Goal: Information Seeking & Learning: Learn about a topic

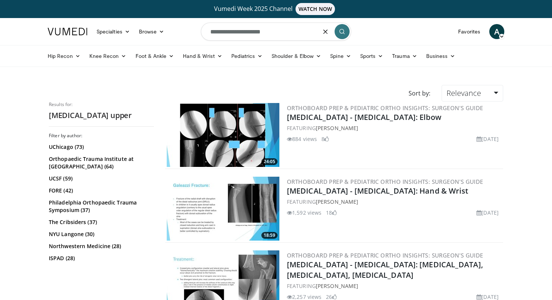
click at [281, 33] on input "**********" at bounding box center [276, 32] width 150 height 18
type input "*"
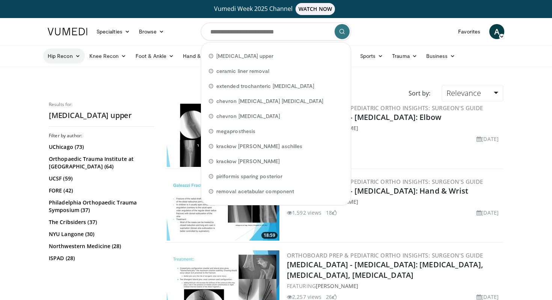
click at [61, 55] on link "Hip Recon" at bounding box center [64, 55] width 42 height 15
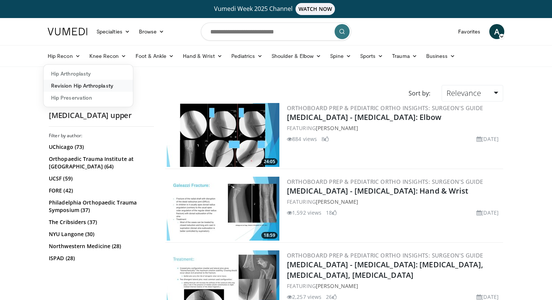
click at [74, 86] on link "Revision Hip Arthroplasty" at bounding box center [88, 86] width 89 height 12
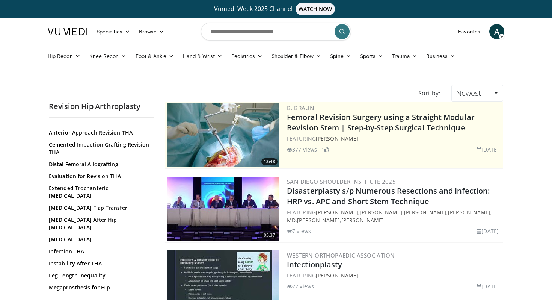
scroll to position [44, 0]
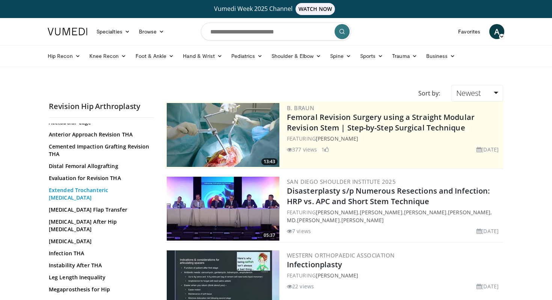
click at [113, 190] on link "Extended Trochanteric Osteotomy" at bounding box center [99, 193] width 101 height 15
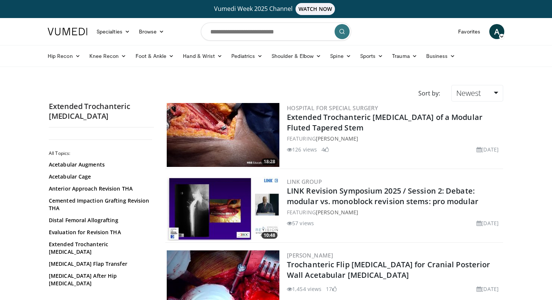
click at [219, 140] on img at bounding box center [223, 135] width 113 height 64
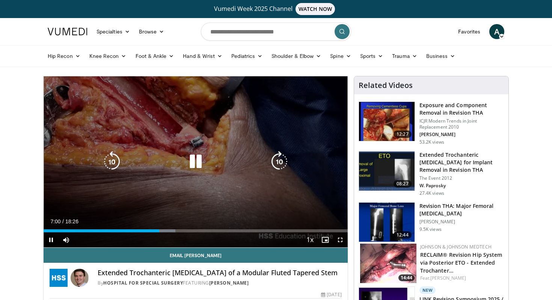
click at [196, 108] on div "10 seconds Tap to unmute" at bounding box center [196, 161] width 304 height 171
click at [196, 162] on icon "Video Player" at bounding box center [195, 161] width 21 height 21
click at [195, 163] on icon "Video Player" at bounding box center [195, 161] width 21 height 21
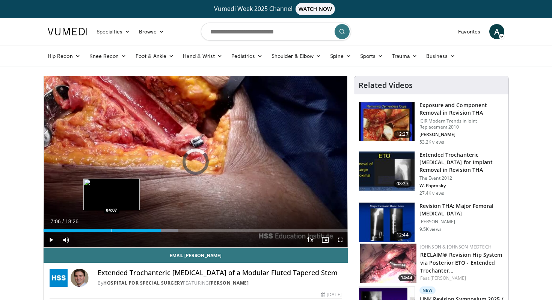
click at [111, 230] on div "Progress Bar" at bounding box center [111, 230] width 1 height 3
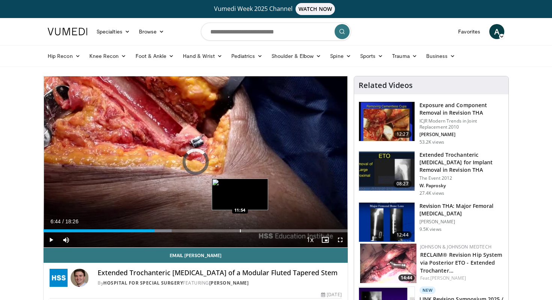
click at [240, 230] on div "Progress Bar" at bounding box center [240, 230] width 1 height 3
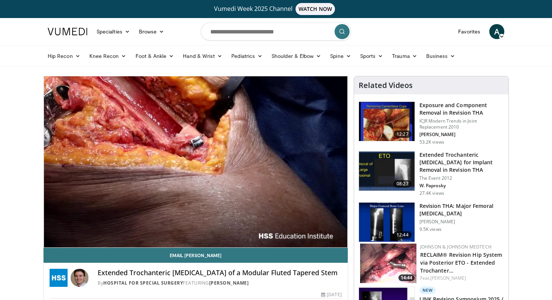
click at [383, 170] on img at bounding box center [387, 170] width 56 height 39
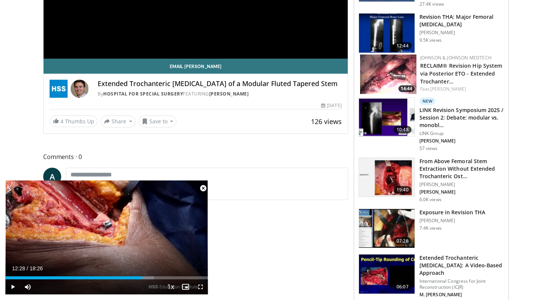
scroll to position [189, 0]
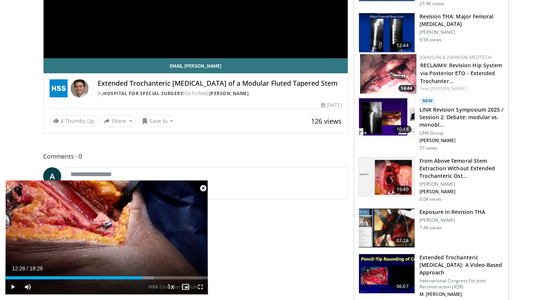
click at [204, 189] on span "Video Player" at bounding box center [203, 188] width 15 height 15
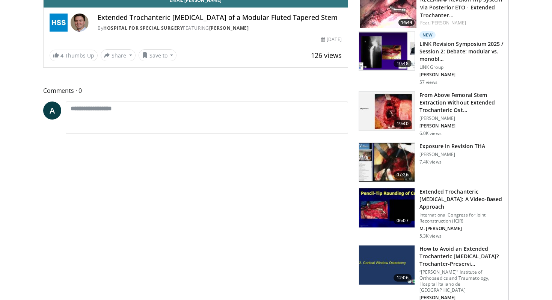
scroll to position [284, 0]
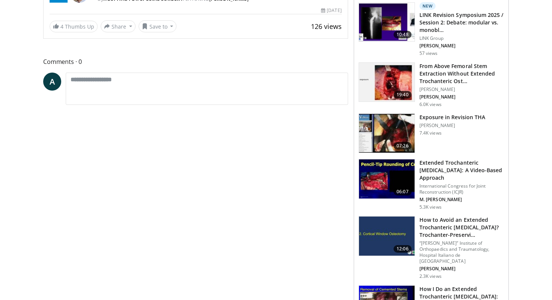
click at [398, 178] on img at bounding box center [387, 178] width 56 height 39
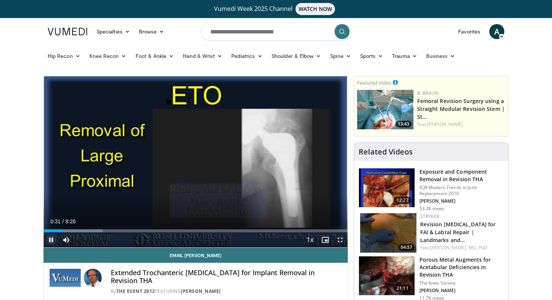
click at [52, 242] on span "Video Player" at bounding box center [51, 239] width 15 height 15
click at [51, 240] on span "Video Player" at bounding box center [51, 239] width 15 height 15
click at [81, 230] on div "Progress Bar" at bounding box center [81, 230] width 1 height 3
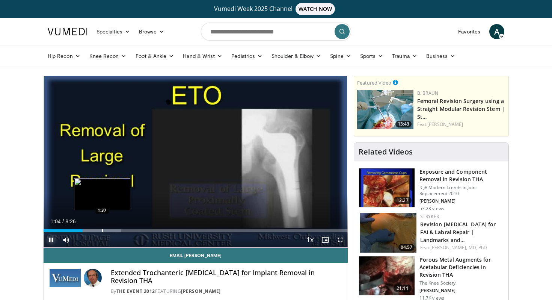
click at [102, 230] on div "Progress Bar" at bounding box center [102, 230] width 1 height 3
click at [122, 230] on div "Progress Bar" at bounding box center [122, 230] width 1 height 3
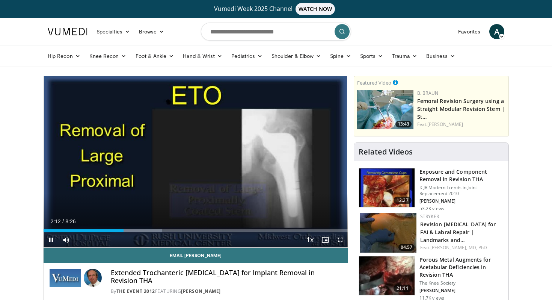
click at [142, 232] on div "Current Time 2:12 / Duration 8:26 Pause Skip Backward Skip Forward Mute Loaded …" at bounding box center [196, 239] width 304 height 15
click at [205, 230] on div "Progress Bar" at bounding box center [205, 230] width 1 height 3
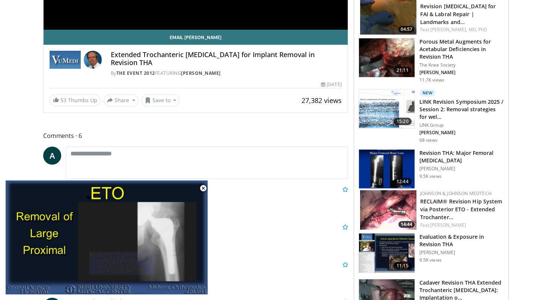
scroll to position [249, 0]
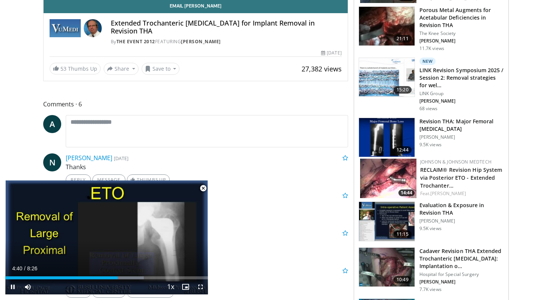
click at [203, 189] on span "Video Player" at bounding box center [203, 188] width 15 height 15
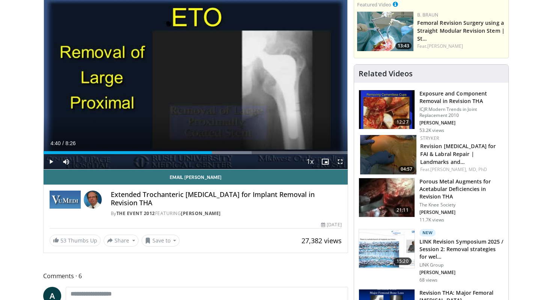
scroll to position [0, 0]
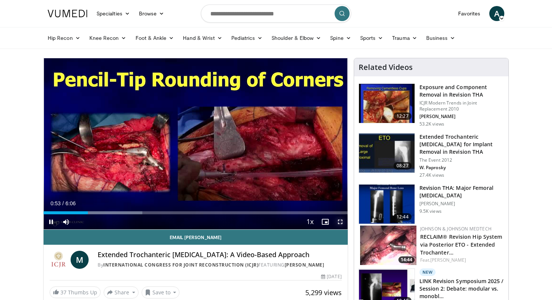
click at [339, 219] on span "Video Player" at bounding box center [340, 221] width 15 height 15
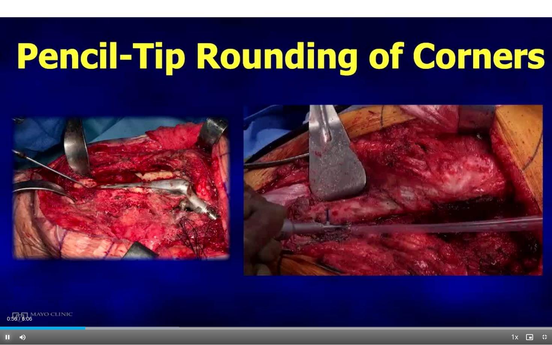
click at [11, 299] on span "Video Player" at bounding box center [7, 337] width 15 height 15
click at [7, 299] on span "Video Player" at bounding box center [7, 337] width 15 height 15
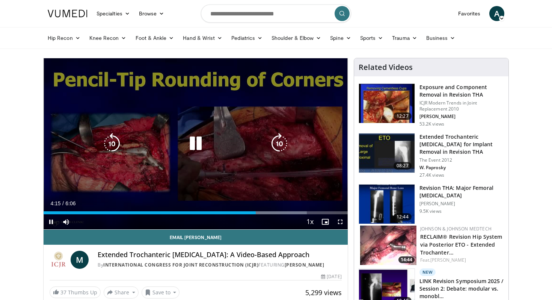
click at [197, 146] on icon "Video Player" at bounding box center [195, 143] width 21 height 21
